Goal: Use online tool/utility: Utilize a website feature to perform a specific function

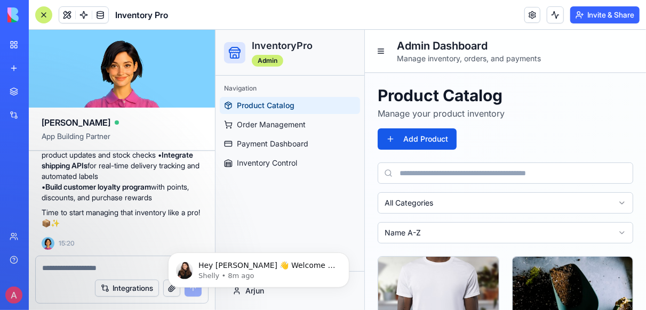
scroll to position [634, 0]
click at [327, 222] on div "Navigation Product Catalog Order Management Payment Dashboard Inventory Control" at bounding box center [289, 173] width 149 height 196
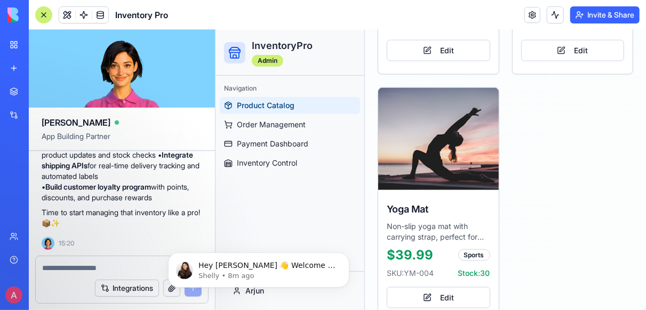
scroll to position [705, 0]
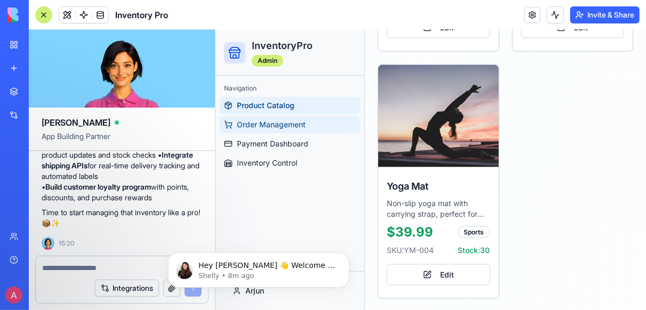
click at [273, 119] on span "Order Management" at bounding box center [270, 124] width 69 height 11
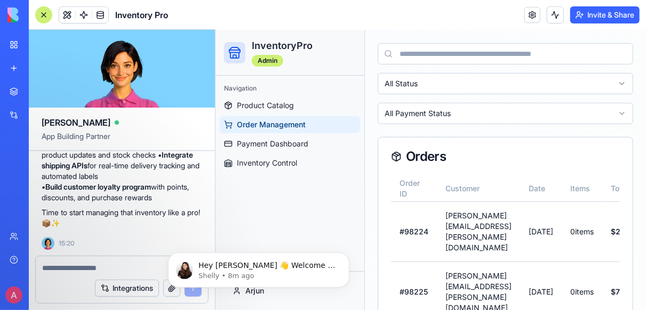
scroll to position [182, 0]
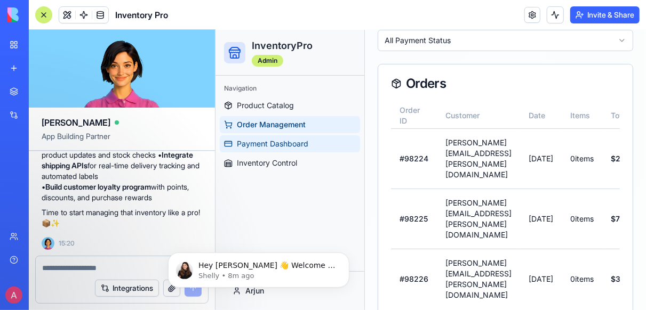
click at [264, 141] on span "Payment Dashboard" at bounding box center [271, 143] width 71 height 11
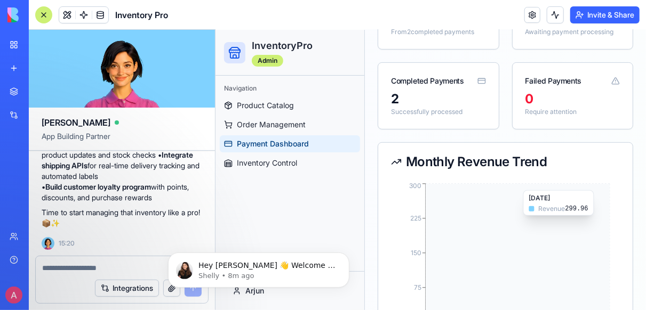
scroll to position [182, 0]
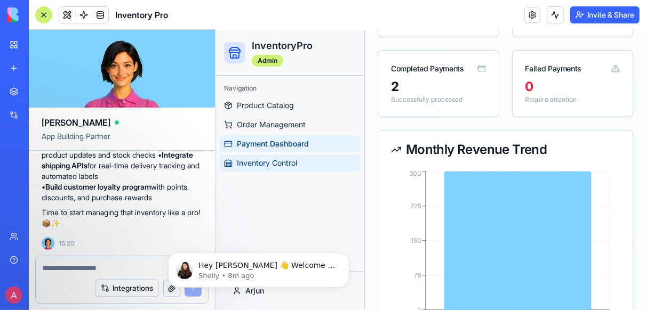
click at [267, 163] on span "Inventory Control" at bounding box center [266, 162] width 60 height 11
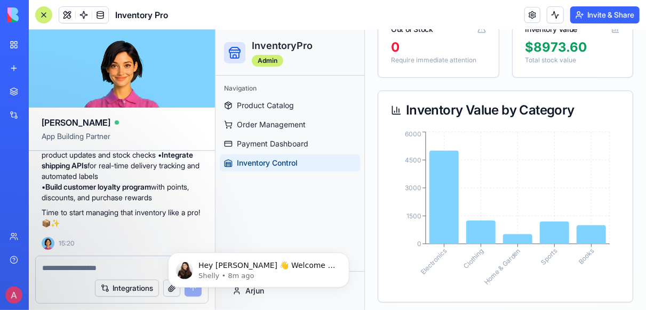
scroll to position [316, 0]
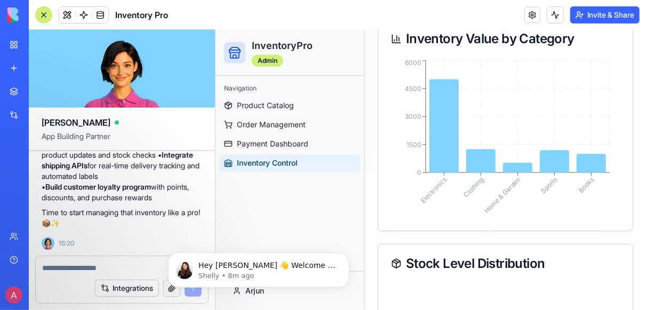
click at [325, 221] on div "Hey [PERSON_NAME] 👋 Welcome to Blocks 🙌 I'm here if you have any questions! [PE…" at bounding box center [258, 220] width 196 height 133
click at [260, 105] on span "Product Catalog" at bounding box center [264, 105] width 57 height 11
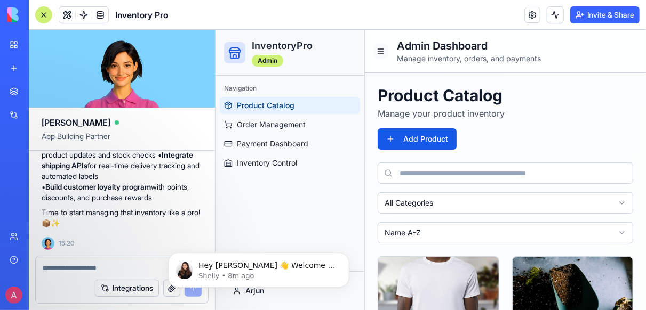
click at [381, 50] on button at bounding box center [380, 50] width 15 height 15
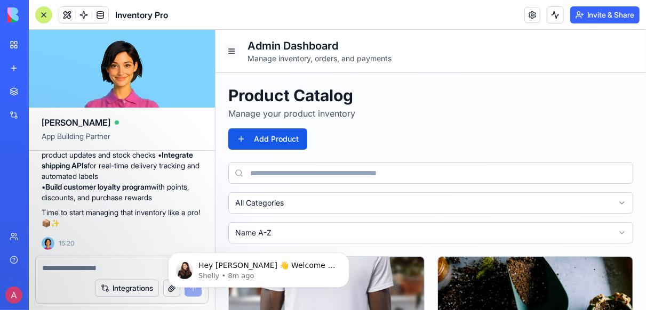
click at [229, 47] on button at bounding box center [230, 50] width 15 height 15
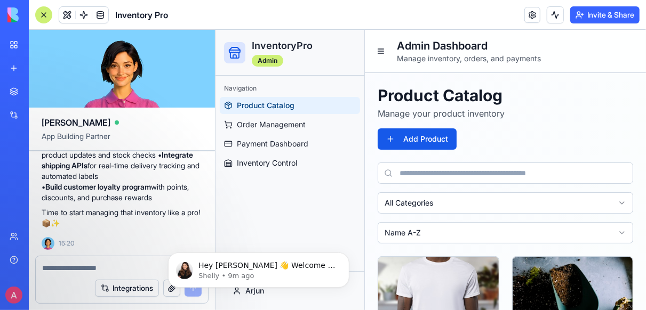
click at [49, 270] on textarea at bounding box center [121, 268] width 159 height 11
type textarea "***"
click at [531, 17] on link at bounding box center [532, 15] width 16 height 16
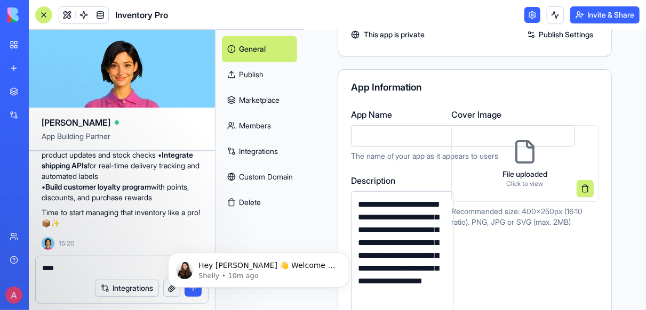
scroll to position [55, 0]
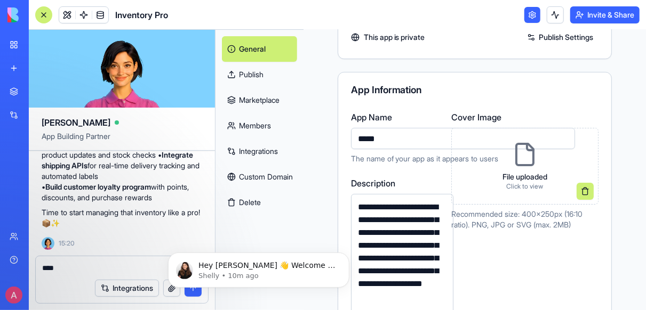
type input "*****"
click at [564, 85] on div "App Information" at bounding box center [474, 90] width 247 height 10
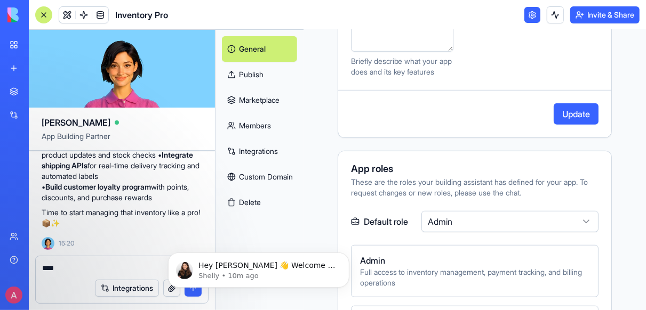
scroll to position [420, 0]
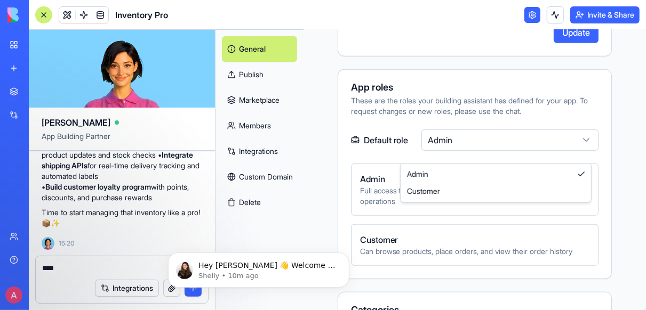
click at [577, 154] on html "BETA My Workspace New app Marketplace Integrations Recent Untitled App AI Logo …" at bounding box center [323, 155] width 646 height 310
click at [576, 154] on html "BETA My Workspace New app Marketplace Integrations Recent Untitled App AI Logo …" at bounding box center [323, 155] width 646 height 310
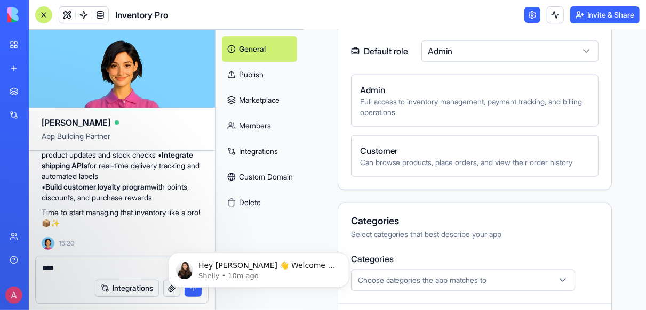
scroll to position [510, 0]
click at [441, 167] on span "Can browse products, place orders, and view their order history" at bounding box center [474, 162] width 229 height 11
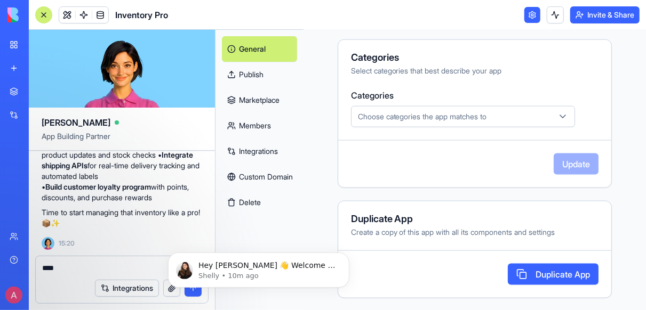
scroll to position [677, 0]
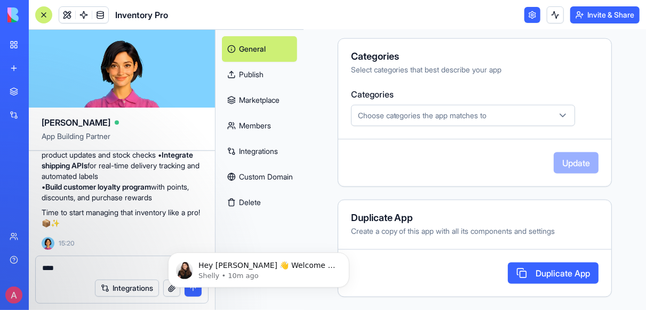
click at [530, 126] on button "Choose categories the app matches to" at bounding box center [463, 115] width 224 height 21
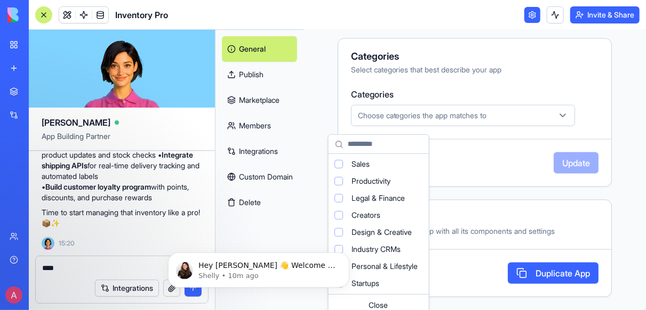
scroll to position [71, 0]
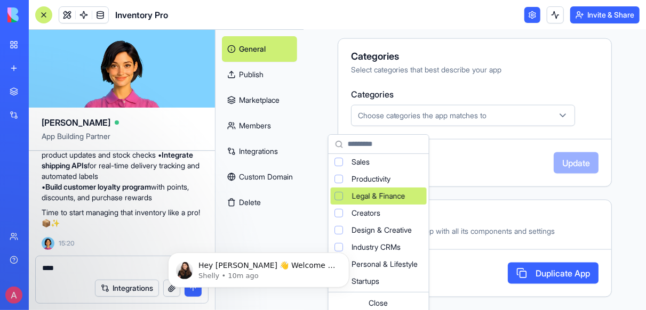
click at [580, 100] on html "BETA My Workspace New app Marketplace Integrations Recent Untitled App AI Logo …" at bounding box center [323, 155] width 646 height 310
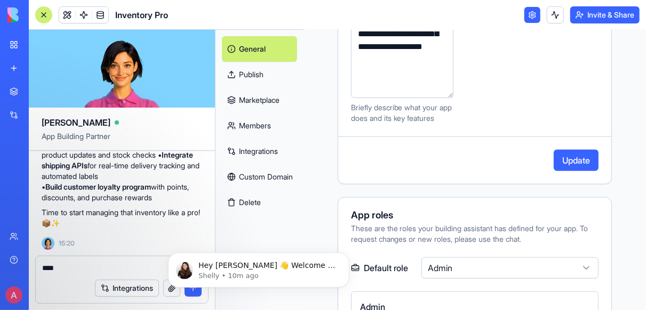
scroll to position [283, 0]
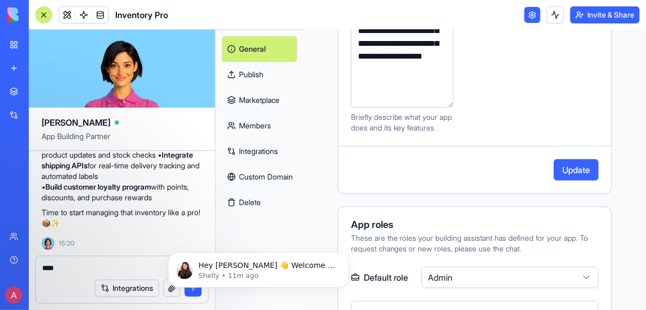
click at [553, 181] on button "Update" at bounding box center [575, 169] width 45 height 21
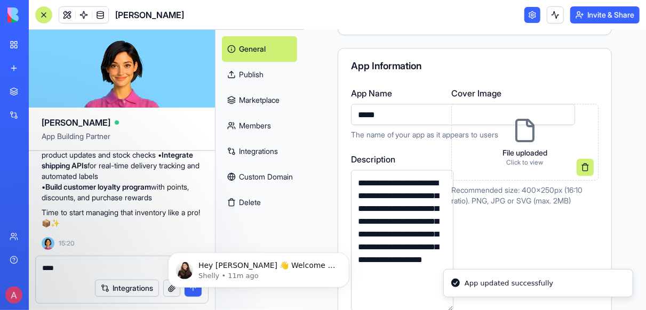
scroll to position [0, 0]
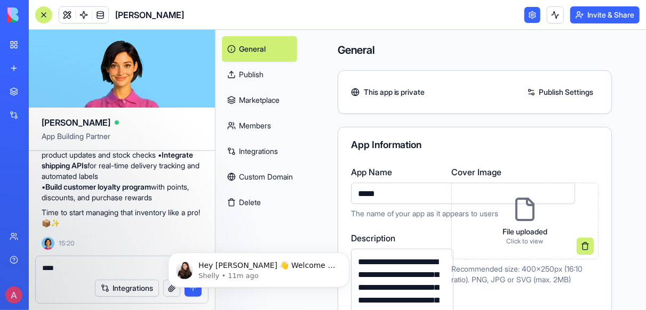
click at [250, 119] on link "Members" at bounding box center [259, 126] width 75 height 26
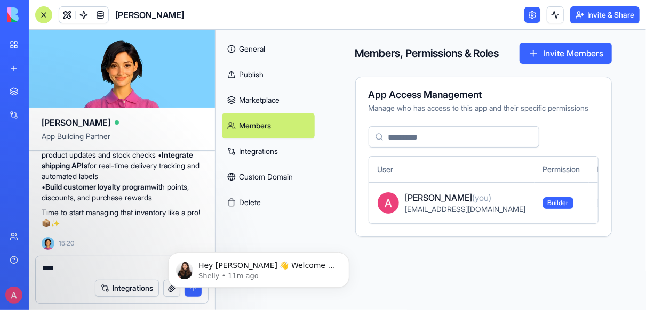
click at [427, 148] on input at bounding box center [453, 136] width 171 height 21
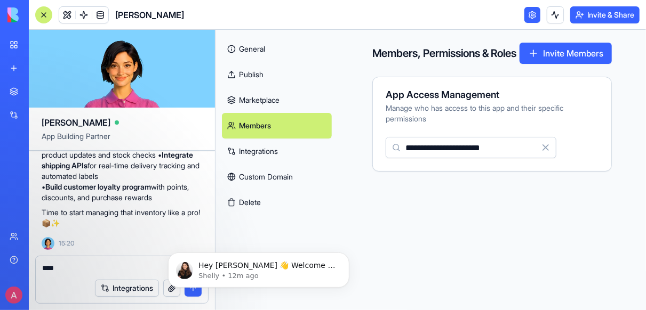
type input "**********"
click at [534, 226] on main "**********" at bounding box center [492, 170] width 308 height 280
click at [515, 158] on input "**********" at bounding box center [470, 147] width 171 height 21
click at [588, 158] on div "**********" at bounding box center [492, 147] width 238 height 21
click at [559, 62] on button "Invite Members" at bounding box center [565, 53] width 92 height 21
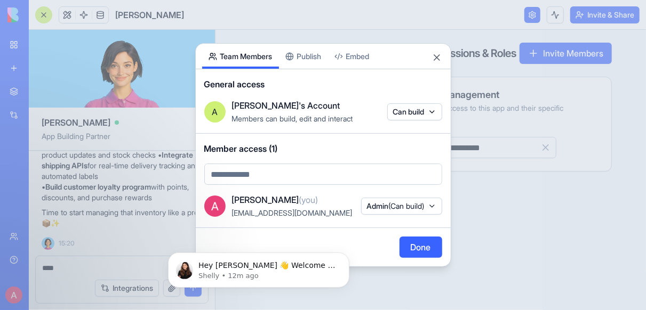
click at [259, 175] on body "BETA My Workspace New app Marketplace Integrations Recent Untitled App AI Logo …" at bounding box center [323, 155] width 646 height 310
paste input "**********"
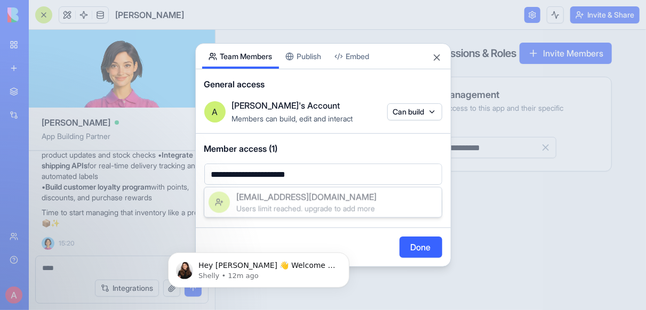
type input "**********"
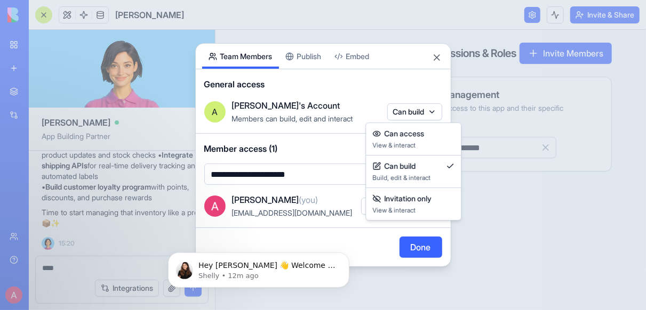
click at [408, 110] on body "BETA My Workspace New app Marketplace Integrations Recent Untitled App AI Logo …" at bounding box center [323, 155] width 646 height 310
click at [441, 53] on body "BETA My Workspace New app Marketplace Integrations Recent Untitled App AI Logo …" at bounding box center [323, 155] width 646 height 310
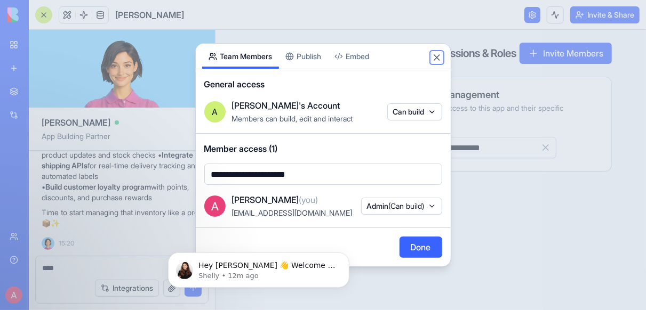
click at [436, 56] on button "Close" at bounding box center [436, 57] width 11 height 11
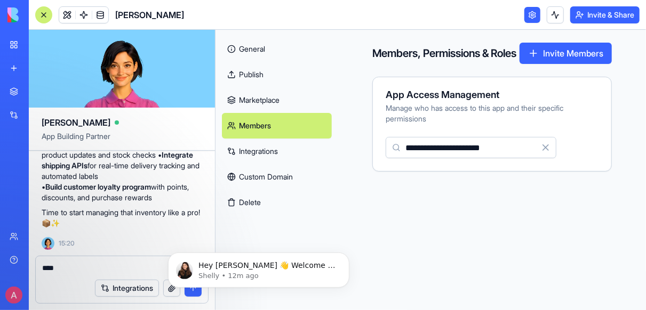
click at [445, 232] on main "**********" at bounding box center [492, 170] width 308 height 280
click at [547, 154] on button "Clear" at bounding box center [545, 147] width 21 height 21
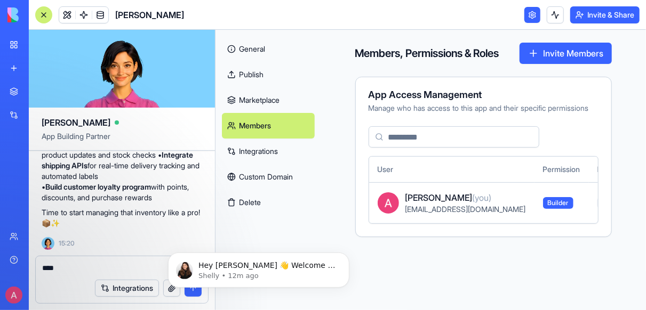
click at [255, 151] on link "Integrations" at bounding box center [268, 152] width 93 height 26
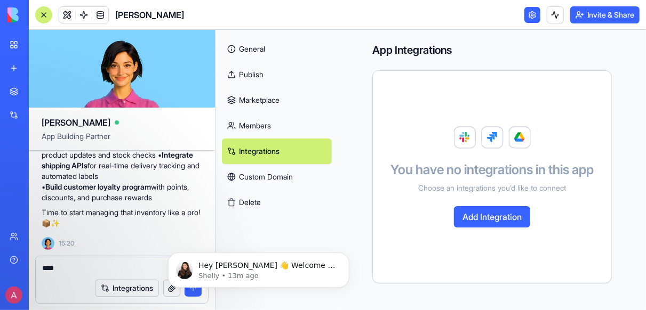
click at [256, 175] on link "Custom Domain" at bounding box center [277, 177] width 110 height 26
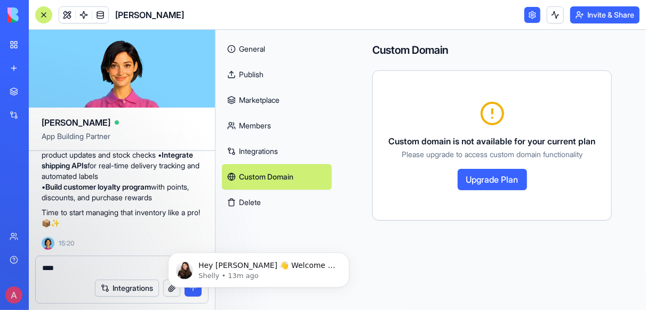
click at [240, 66] on link "Publish" at bounding box center [277, 75] width 110 height 26
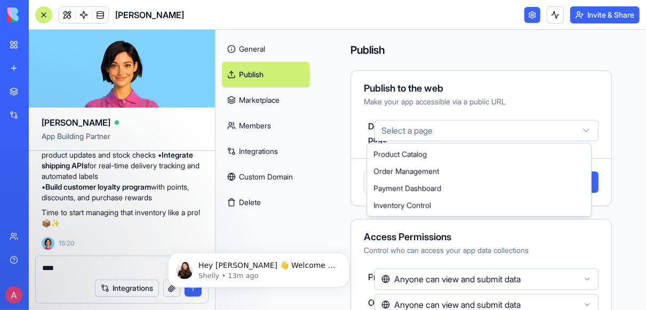
click at [525, 131] on html "BETA My Workspace New app Marketplace Integrations Recent Untitled App AI Logo …" at bounding box center [323, 155] width 646 height 310
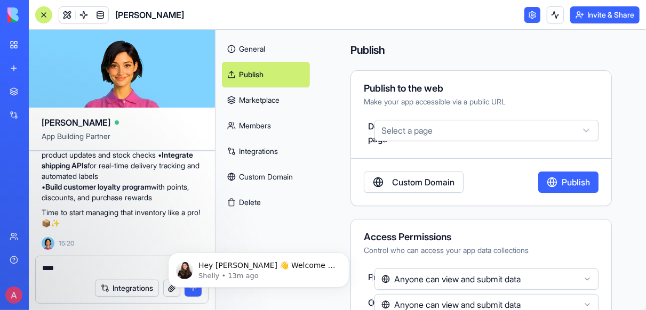
click at [525, 131] on html "BETA My Workspace New app Marketplace Integrations Recent Untitled App AI Logo …" at bounding box center [323, 155] width 646 height 310
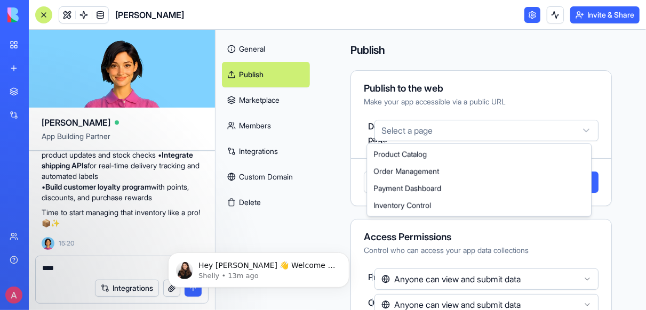
click at [537, 128] on html "BETA My Workspace New app Marketplace Integrations Recent Untitled App AI Logo …" at bounding box center [323, 155] width 646 height 310
click at [536, 130] on html "BETA My Workspace New app Marketplace Integrations Recent Untitled App AI Logo …" at bounding box center [323, 155] width 646 height 310
select select "**********"
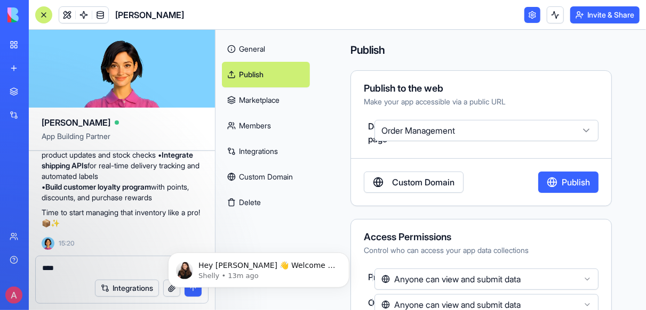
click at [75, 265] on textarea "***" at bounding box center [122, 268] width 160 height 11
type textarea "**********"
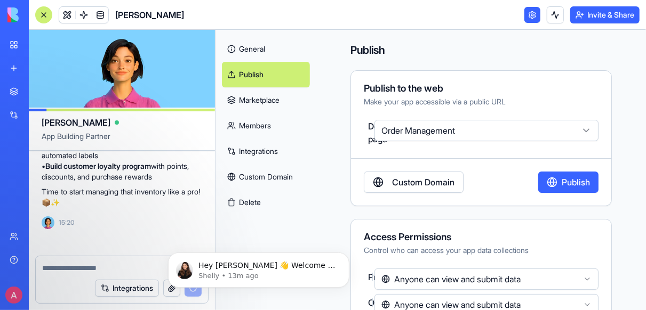
scroll to position [674, 0]
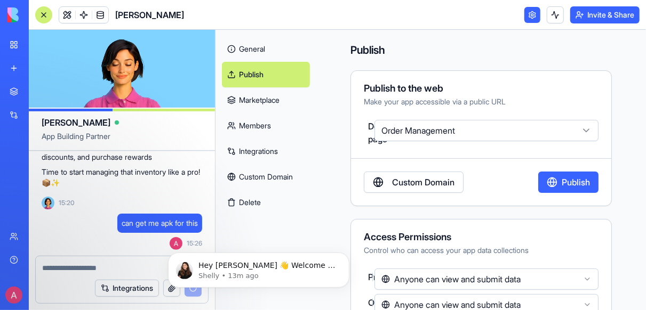
click at [165, 218] on span "can get me apk for this" at bounding box center [160, 223] width 76 height 11
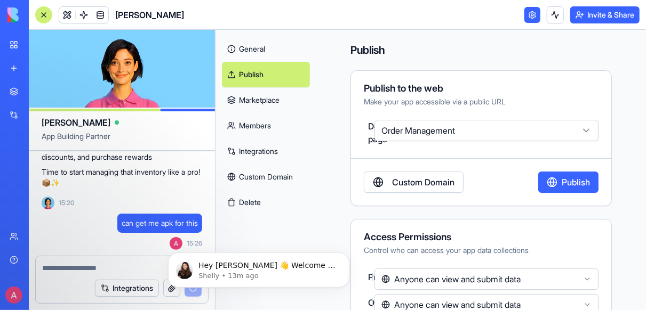
click at [309, 202] on div "General Publish Marketplace Members Integrations Custom Domain Delete" at bounding box center [265, 126] width 101 height 192
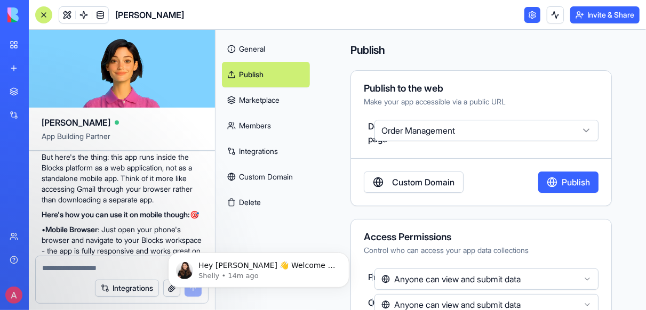
scroll to position [798, 0]
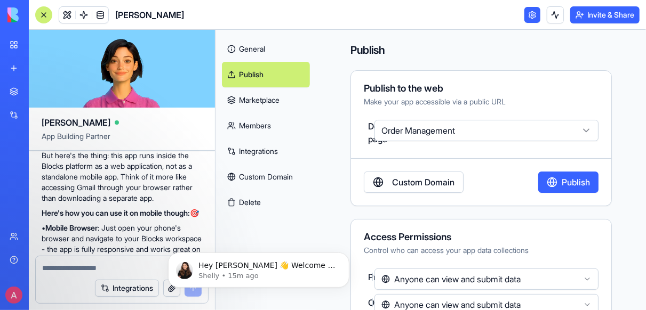
click at [553, 187] on button "Publish" at bounding box center [568, 182] width 60 height 21
click at [15, 50] on link "My Workspace" at bounding box center [24, 44] width 43 height 21
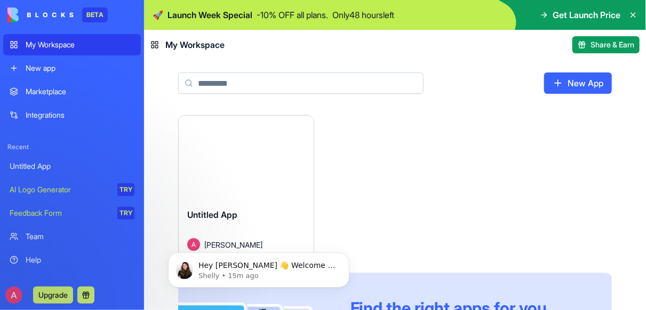
click at [372, 150] on div "Launch Untitled App [PERSON_NAME] Find the right apps for you From simple autom…" at bounding box center [394, 267] width 433 height 305
click at [246, 159] on button "Launch" at bounding box center [246, 157] width 80 height 21
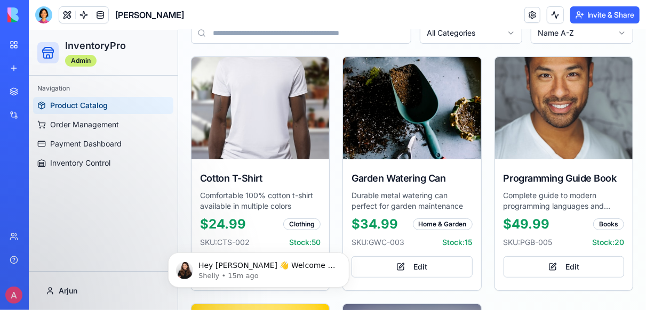
scroll to position [360, 0]
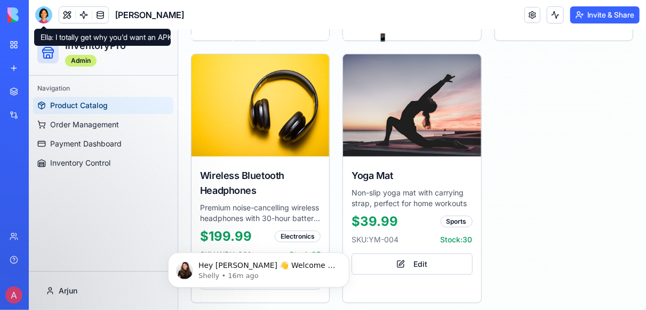
click at [46, 10] on div at bounding box center [43, 14] width 17 height 17
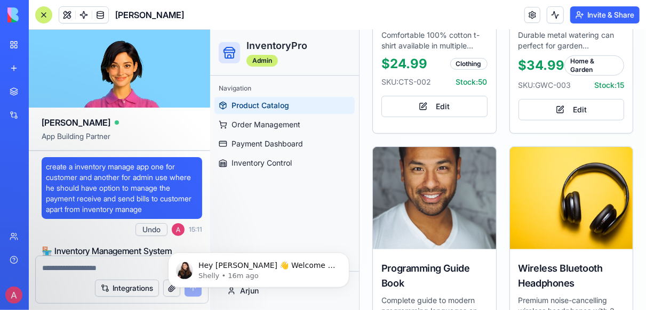
scroll to position [1043, 0]
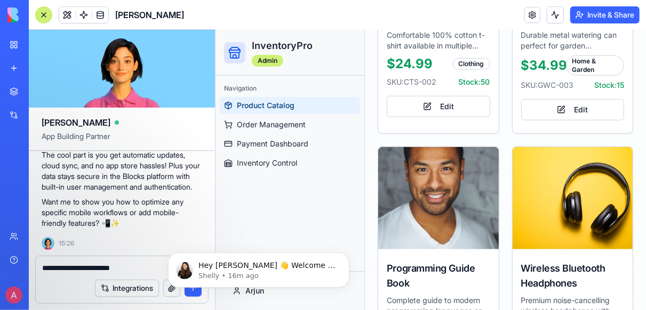
type textarea "**********"
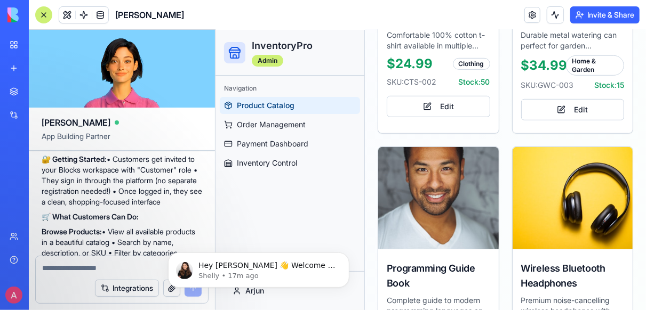
scroll to position [1211, 0]
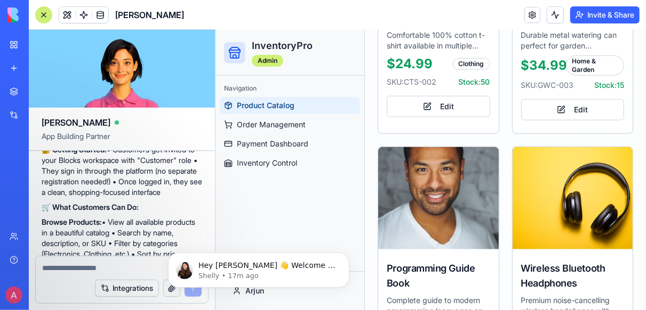
click at [607, 19] on button "Invite & Share" at bounding box center [604, 14] width 69 height 17
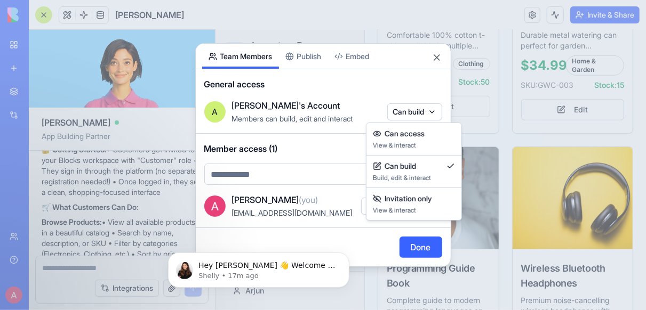
click at [410, 114] on body "BETA My Workspace New app Marketplace Integrations Recent Untitled App AI Logo …" at bounding box center [323, 155] width 646 height 310
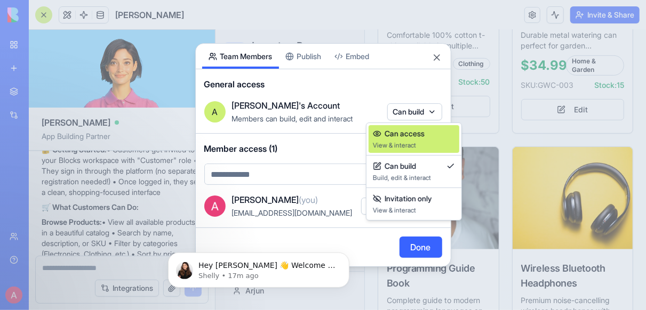
click at [411, 134] on span "Can access" at bounding box center [404, 133] width 40 height 11
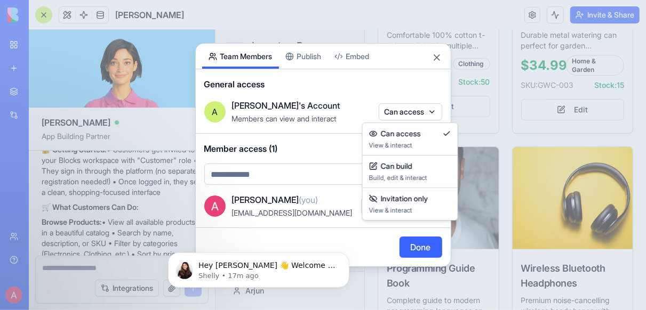
click at [414, 111] on body "BETA My Workspace New app Marketplace Integrations Recent Untitled App AI Logo …" at bounding box center [323, 155] width 646 height 310
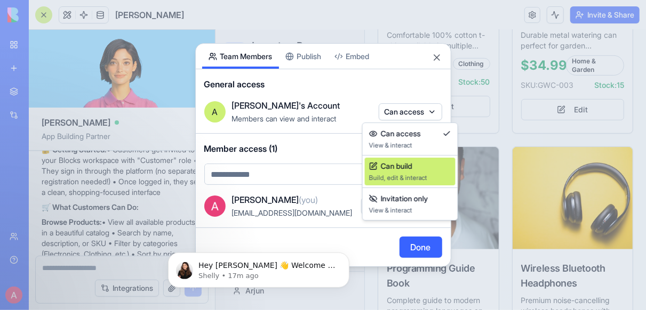
click at [403, 162] on span "Can build" at bounding box center [396, 166] width 31 height 11
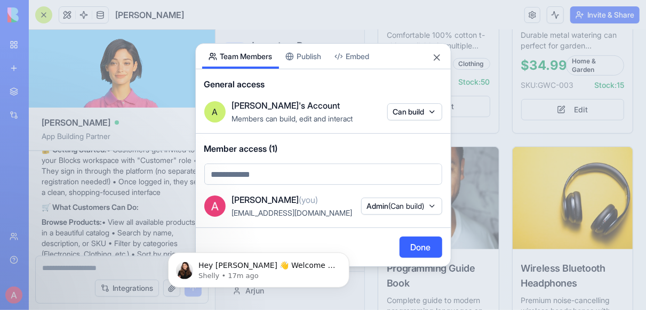
click at [364, 154] on span "Member access (1)" at bounding box center [323, 148] width 238 height 13
click at [403, 203] on span "(Can build)" at bounding box center [407, 206] width 36 height 9
click at [403, 203] on body "BETA My Workspace New app Marketplace Integrations Recent Untitled App AI Logo …" at bounding box center [323, 155] width 646 height 310
click at [254, 173] on body "BETA My Workspace New app Marketplace Integrations Recent Untitled App AI Logo …" at bounding box center [323, 155] width 646 height 310
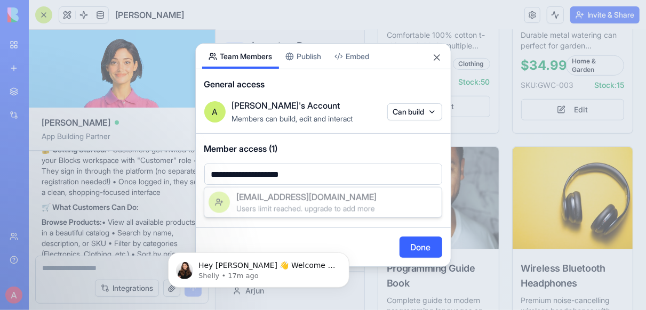
type input "**********"
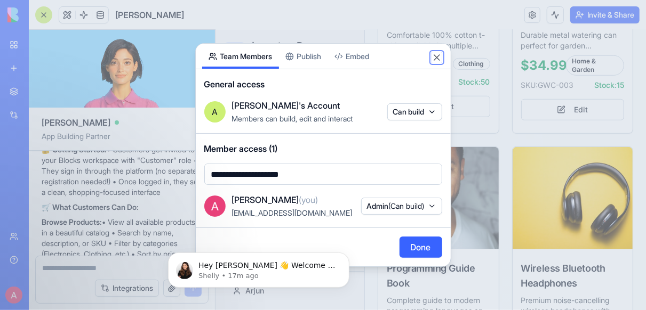
click at [433, 58] on button "Close" at bounding box center [436, 57] width 11 height 11
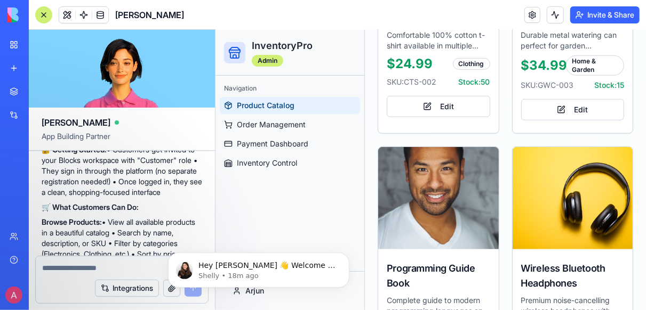
click at [15, 95] on link "Marketplace" at bounding box center [24, 91] width 43 height 21
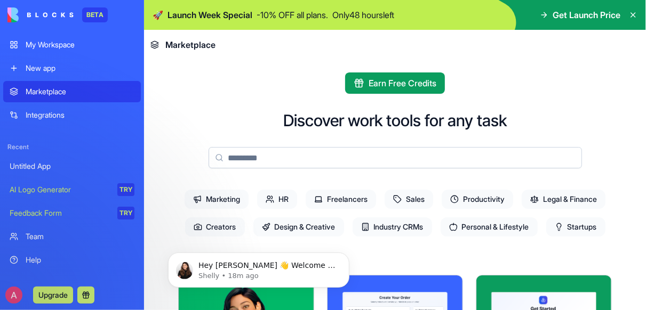
click at [186, 188] on div "Marketing HR Freelancers Sales Productivity Legal & Finance Creators Design & C…" at bounding box center [394, 213] width 433 height 55
click at [66, 186] on div "AI Logo Generator" at bounding box center [60, 189] width 100 height 11
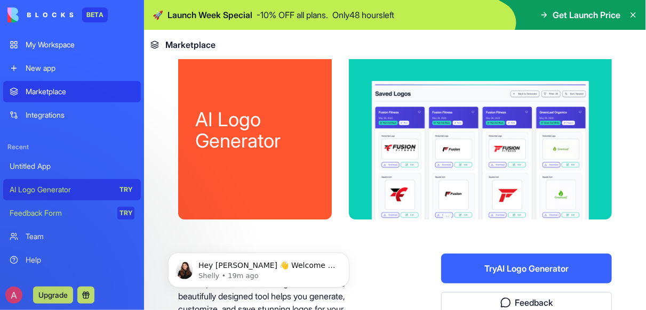
scroll to position [12, 0]
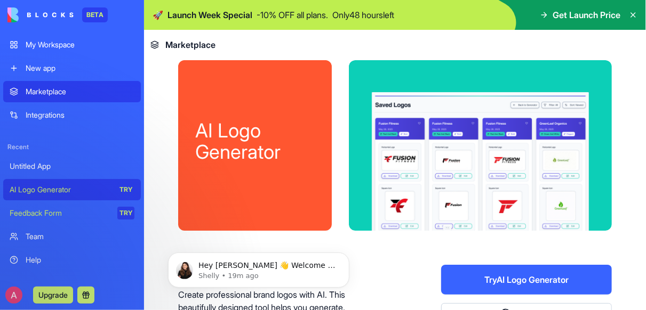
click at [471, 274] on button "Try AI Logo Generator" at bounding box center [526, 280] width 171 height 30
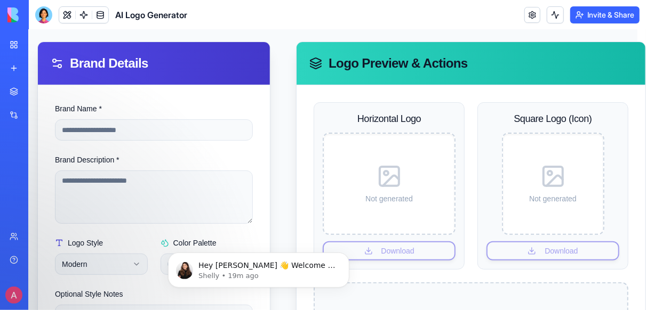
scroll to position [99, 9]
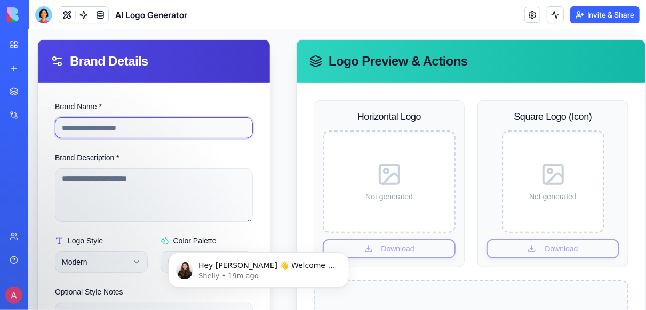
click at [110, 124] on input "Brand Name *" at bounding box center [153, 127] width 198 height 21
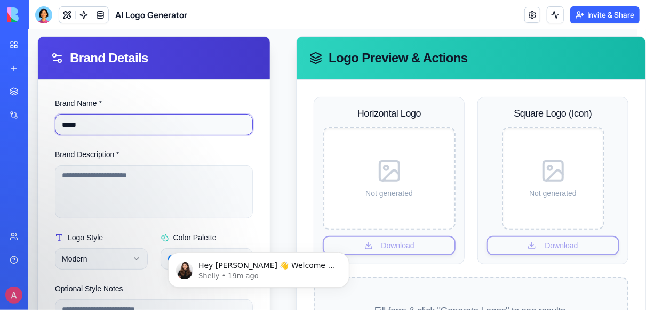
scroll to position [102, 9]
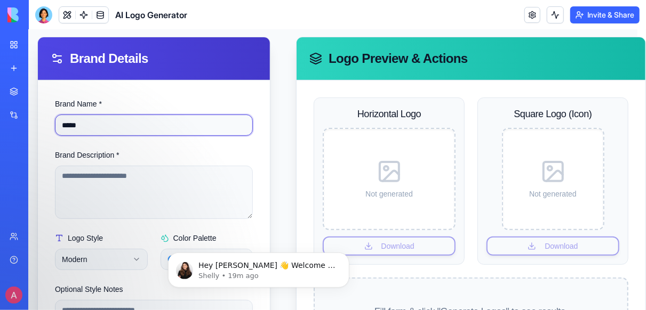
type input "*****"
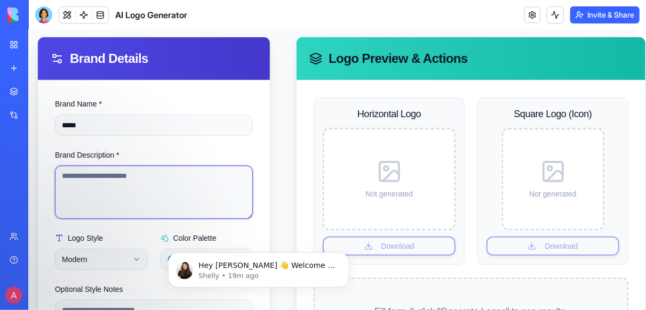
click at [99, 191] on textarea "Brand Description *" at bounding box center [153, 191] width 198 height 53
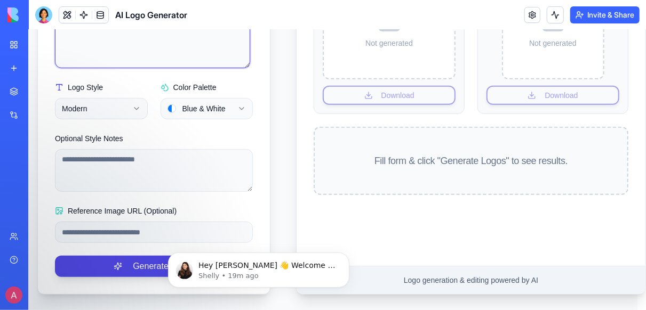
scroll to position [262, 9]
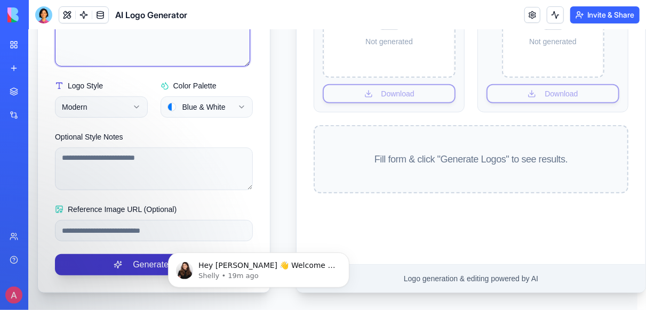
type textarea "*********"
click at [99, 255] on button "Generate Logos" at bounding box center [153, 264] width 198 height 21
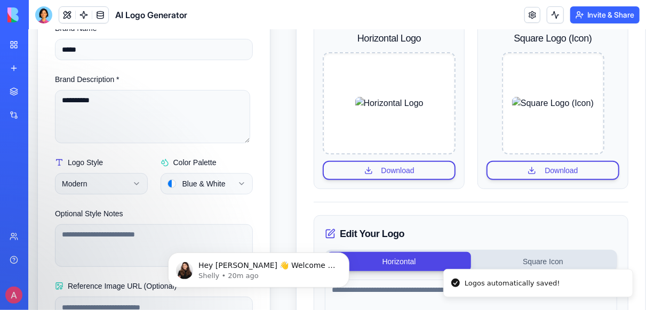
scroll to position [233, 9]
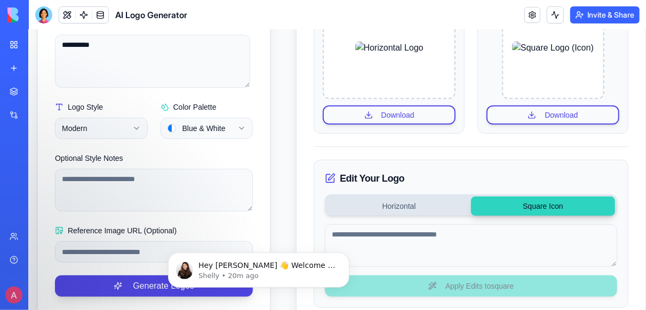
click at [554, 202] on button "Square Icon" at bounding box center [542, 205] width 144 height 19
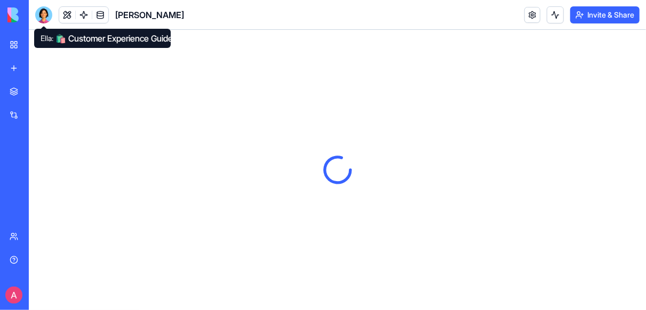
click at [45, 21] on div at bounding box center [43, 14] width 17 height 17
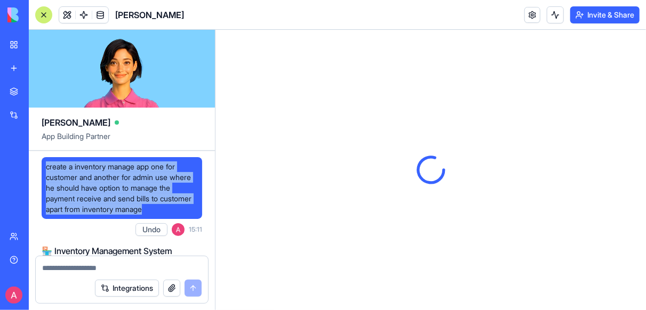
drag, startPoint x: 185, startPoint y: 209, endPoint x: 36, endPoint y: 165, distance: 155.6
copy span "create a inventory manage app one for customer and another for admin use where …"
